Goal: Information Seeking & Learning: Learn about a topic

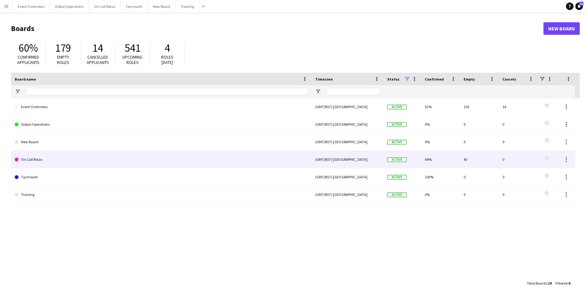
click at [37, 158] on link "On Call Rotas" at bounding box center [161, 160] width 293 height 18
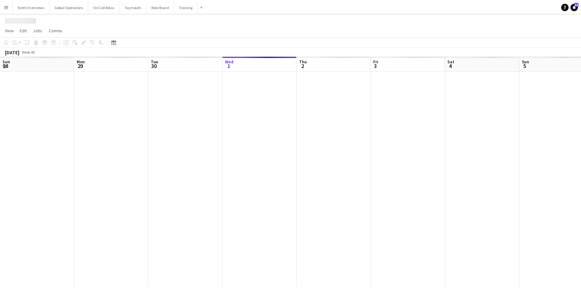
scroll to position [0, 150]
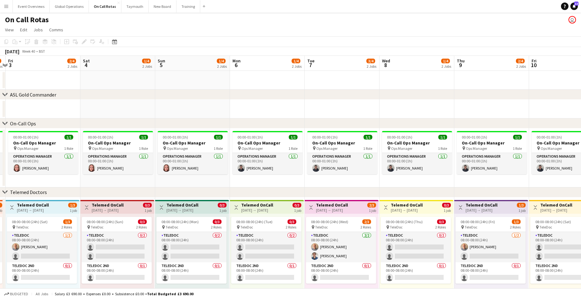
drag, startPoint x: 464, startPoint y: 241, endPoint x: 245, endPoint y: 251, distance: 219.1
click at [245, 251] on app-calendar-viewport "Tue 30 3/4 2 Jobs Wed 1 2/4 2 Jobs Thu 2 2/4 2 Jobs Fri 3 2/4 2 Jobs Sat 4 1/4 …" at bounding box center [290, 184] width 581 height 257
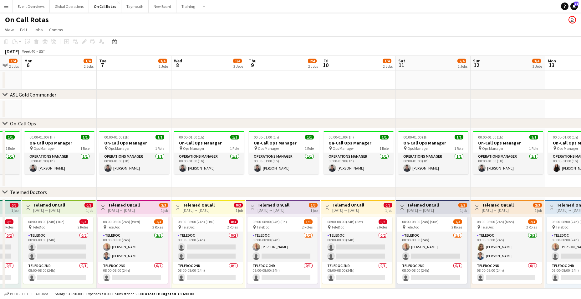
drag, startPoint x: 459, startPoint y: 261, endPoint x: 250, endPoint y: 265, distance: 208.3
click at [250, 265] on app-calendar-viewport "Fri 3 2/4 2 Jobs Sat 4 1/4 2 Jobs Sun 5 1/4 2 Jobs Mon 6 1/4 2 Jobs Tue 7 3/4 2…" at bounding box center [290, 184] width 581 height 257
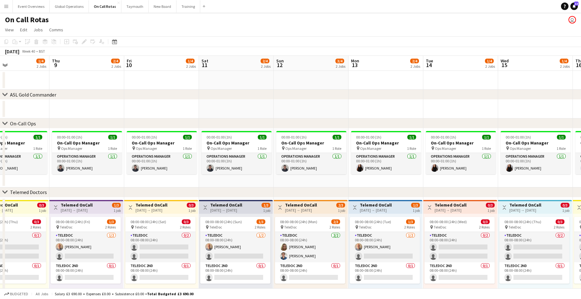
drag, startPoint x: 410, startPoint y: 263, endPoint x: 249, endPoint y: 257, distance: 160.8
click at [249, 257] on app-calendar-viewport "Sun 5 1/4 2 Jobs Mon 6 1/4 2 Jobs Tue 7 3/4 2 Jobs Wed 8 1/4 2 Jobs Thu 9 2/4 2…" at bounding box center [290, 184] width 581 height 257
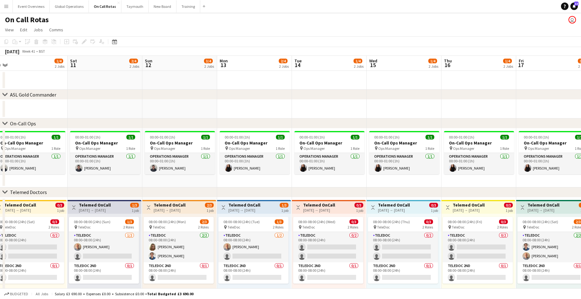
drag, startPoint x: 443, startPoint y: 260, endPoint x: 237, endPoint y: 257, distance: 206.4
click at [237, 257] on app-calendar-viewport "Tue 7 3/4 2 Jobs Wed 8 1/4 2 Jobs Thu 9 2/4 2 Jobs Fri 10 1/4 2 Jobs Sat 11 2/4…" at bounding box center [290, 184] width 581 height 257
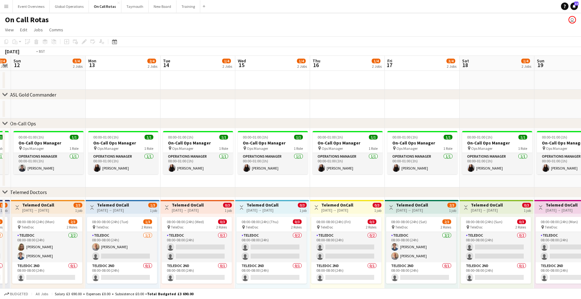
scroll to position [0, 231]
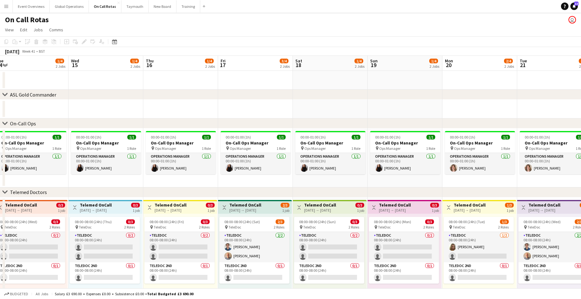
drag, startPoint x: 446, startPoint y: 261, endPoint x: 223, endPoint y: 260, distance: 223.6
click at [223, 260] on app-calendar-viewport "Sat 11 2/4 2 Jobs Sun 12 3/4 2 Jobs Mon 13 2/4 2 Jobs Tue 14 1/4 2 Jobs Wed 15 …" at bounding box center [290, 184] width 581 height 257
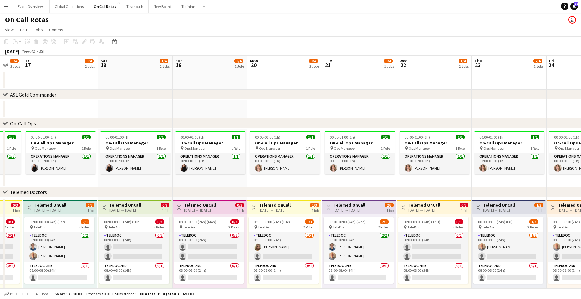
scroll to position [0, 206]
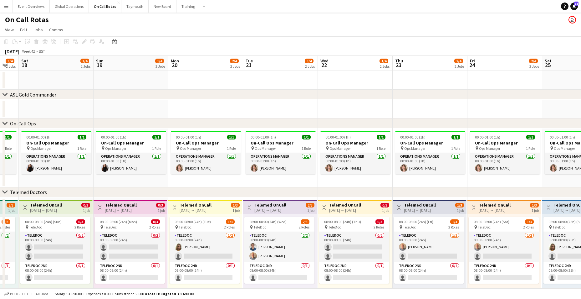
drag, startPoint x: 492, startPoint y: 267, endPoint x: 218, endPoint y: 261, distance: 274.4
click at [218, 261] on app-calendar-viewport "Wed 15 1/4 2 Jobs Thu 16 1/4 2 Jobs Fri 17 3/4 2 Jobs Sat 18 1/4 2 Jobs Sun 19 …" at bounding box center [290, 184] width 581 height 257
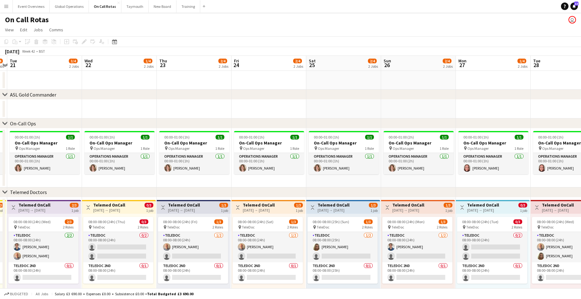
drag, startPoint x: 508, startPoint y: 269, endPoint x: 271, endPoint y: 266, distance: 237.0
click at [271, 267] on app-calendar-viewport "Sat 18 1/4 2 Jobs Sun 19 1/4 2 Jobs Mon 20 2/4 2 Jobs Tue 21 3/4 2 Jobs Wed 22 …" at bounding box center [290, 184] width 581 height 257
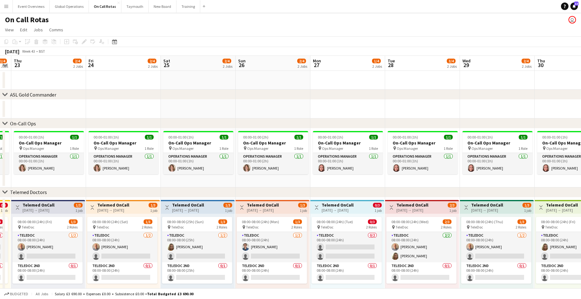
scroll to position [0, 240]
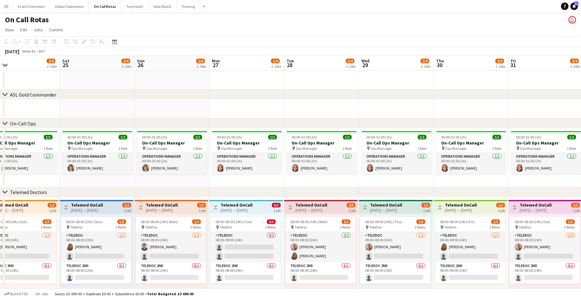
drag, startPoint x: 506, startPoint y: 269, endPoint x: 260, endPoint y: 260, distance: 246.6
click at [260, 260] on app-calendar-viewport "Tue 21 3/4 2 Jobs Wed 22 1/4 2 Jobs Thu 23 2/4 2 Jobs Fri 24 2/4 2 Jobs Sat 25 …" at bounding box center [290, 184] width 581 height 257
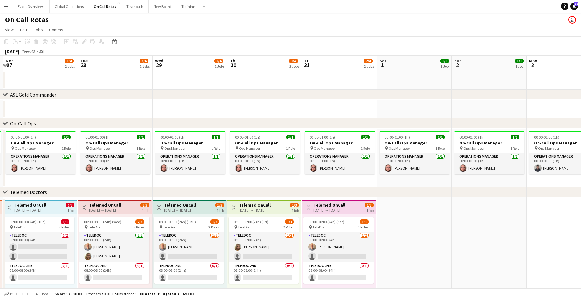
scroll to position [0, 222]
drag, startPoint x: 520, startPoint y: 267, endPoint x: 313, endPoint y: 263, distance: 207.0
click at [313, 263] on app-calendar-viewport "Fri 24 2/4 2 Jobs Sat 25 2/4 2 Jobs Sun 26 2/4 2 Jobs Mon 27 1/4 2 Jobs Tue 28 …" at bounding box center [290, 184] width 581 height 257
